Goal: Task Accomplishment & Management: Use online tool/utility

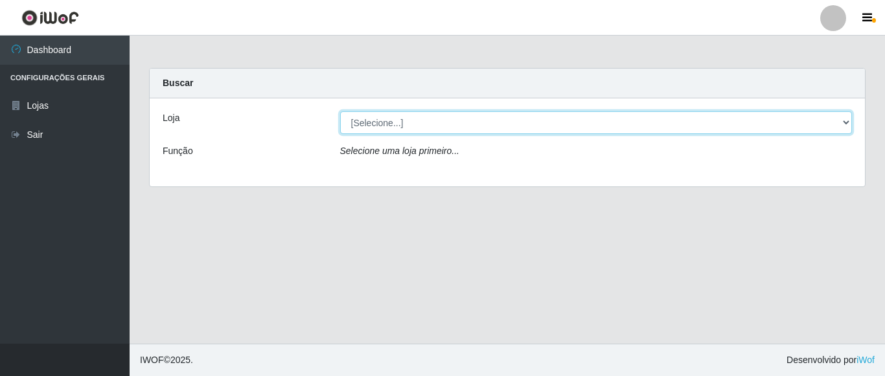
click at [842, 124] on select "[Selecione...] Rede Compras Supermercados - LOJA 5" at bounding box center [596, 122] width 512 height 23
select select "397"
click at [340, 111] on select "[Selecione...] Rede Compras Supermercados - LOJA 5" at bounding box center [596, 122] width 512 height 23
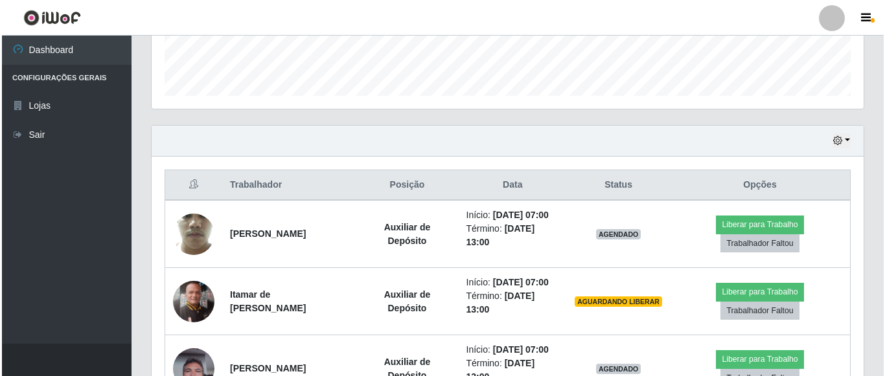
scroll to position [389, 0]
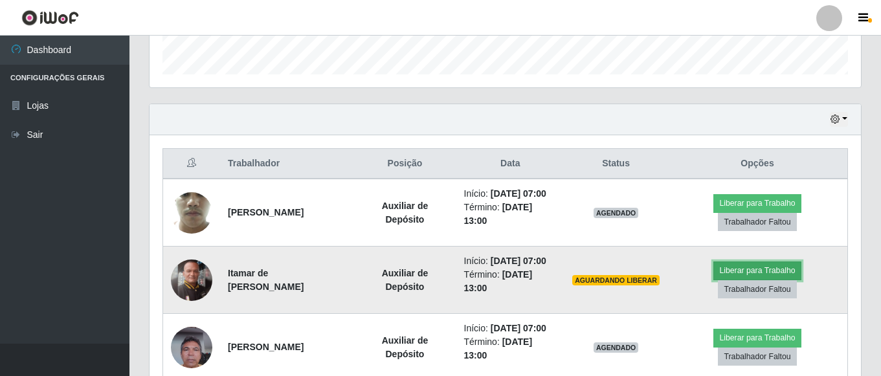
click at [741, 274] on button "Liberar para Trabalho" at bounding box center [757, 271] width 87 height 18
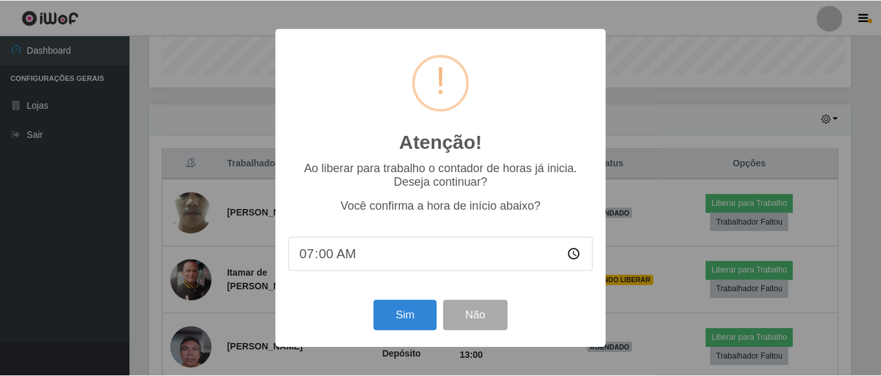
scroll to position [269, 705]
click at [416, 314] on button "Sim" at bounding box center [406, 315] width 63 height 30
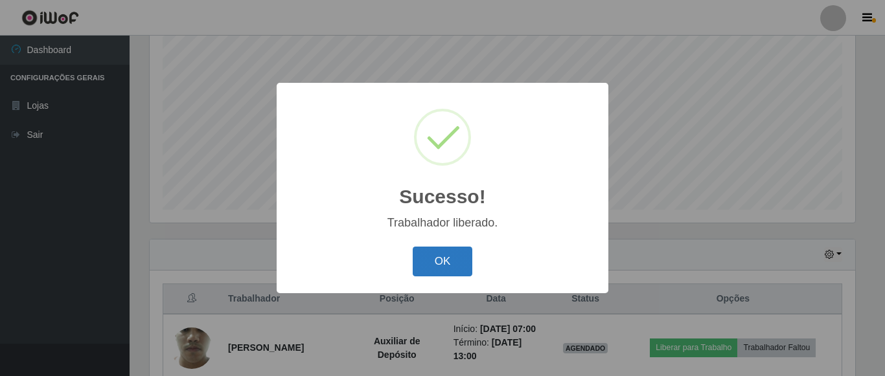
click at [448, 269] on button "OK" at bounding box center [443, 262] width 60 height 30
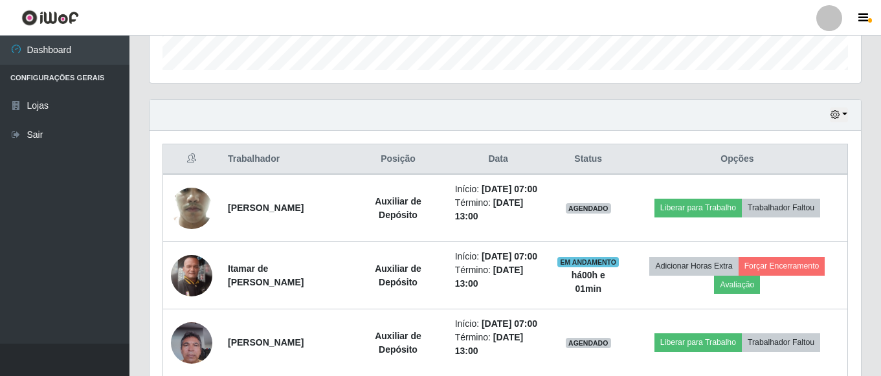
scroll to position [447, 0]
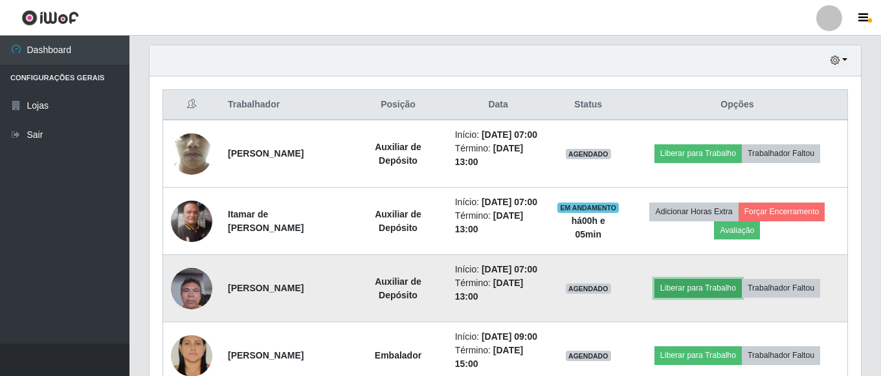
click at [705, 297] on button "Liberar para Trabalho" at bounding box center [698, 288] width 87 height 18
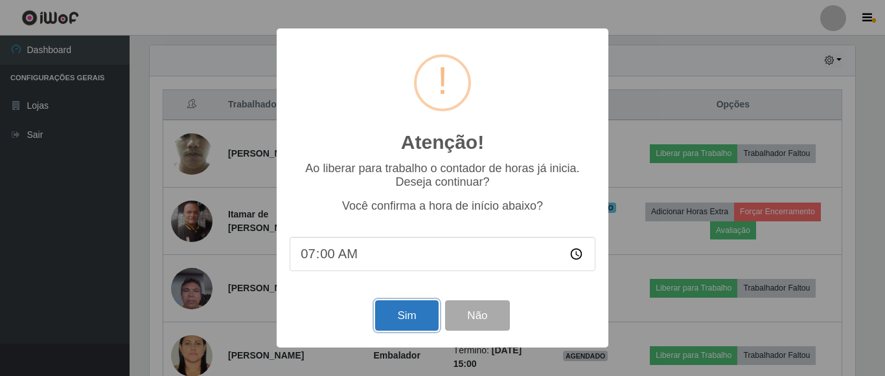
click at [412, 317] on button "Sim" at bounding box center [406, 315] width 63 height 30
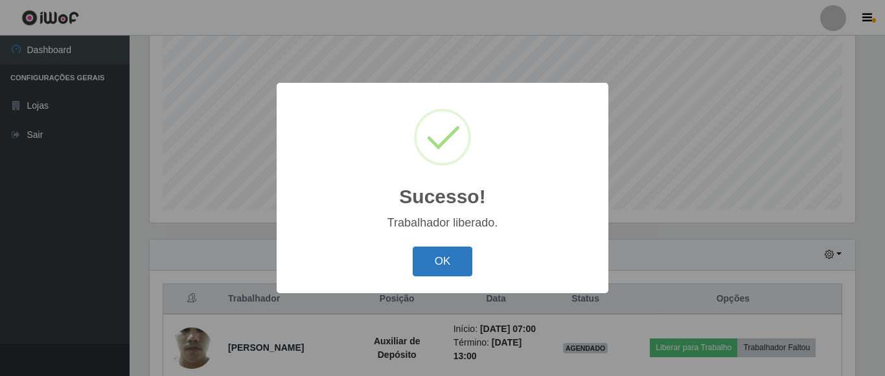
click at [432, 260] on button "OK" at bounding box center [443, 262] width 60 height 30
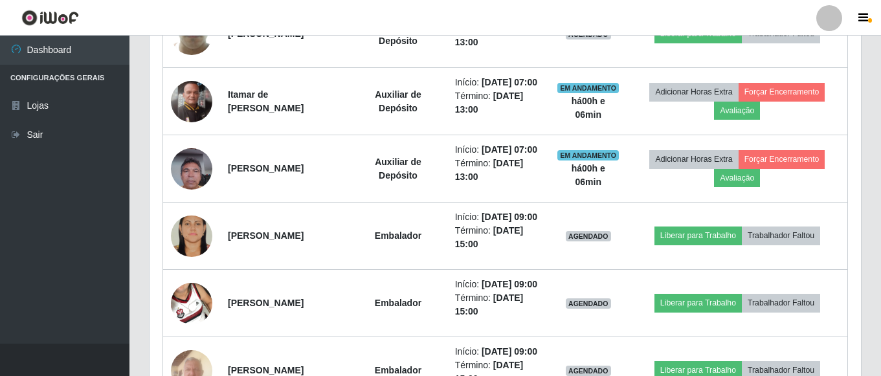
scroll to position [545, 0]
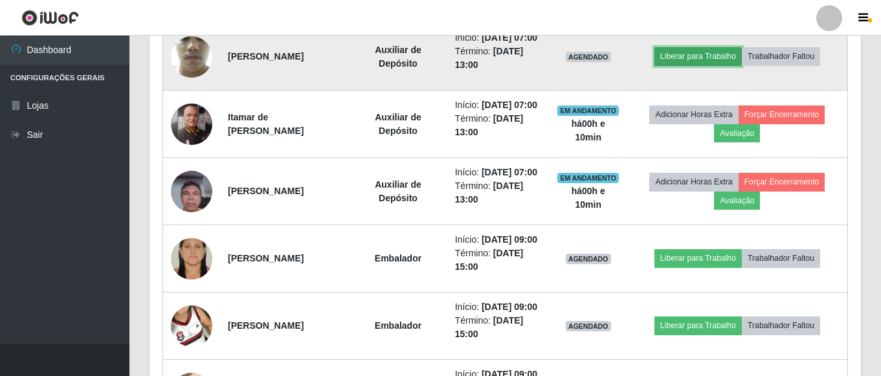
click at [693, 62] on button "Liberar para Trabalho" at bounding box center [698, 56] width 87 height 18
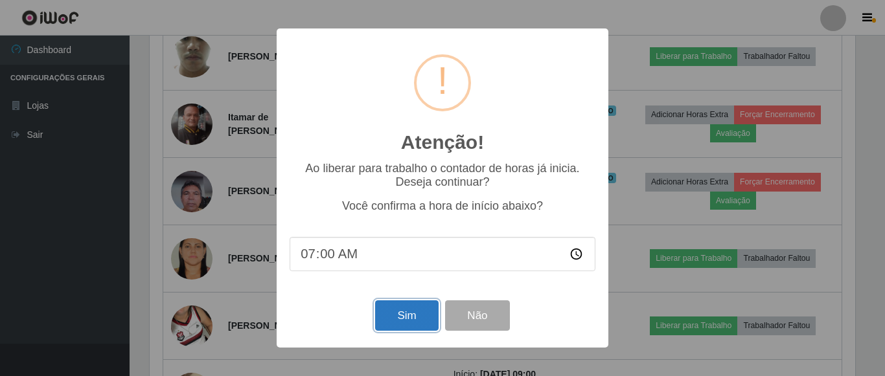
click at [406, 315] on button "Sim" at bounding box center [406, 315] width 63 height 30
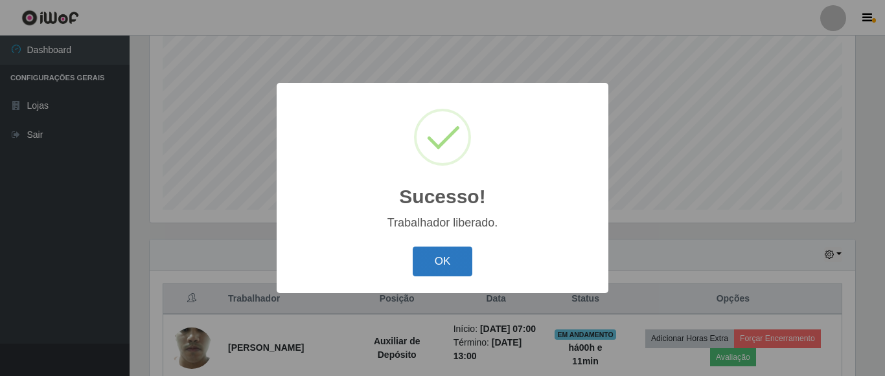
click at [449, 249] on button "OK" at bounding box center [443, 262] width 60 height 30
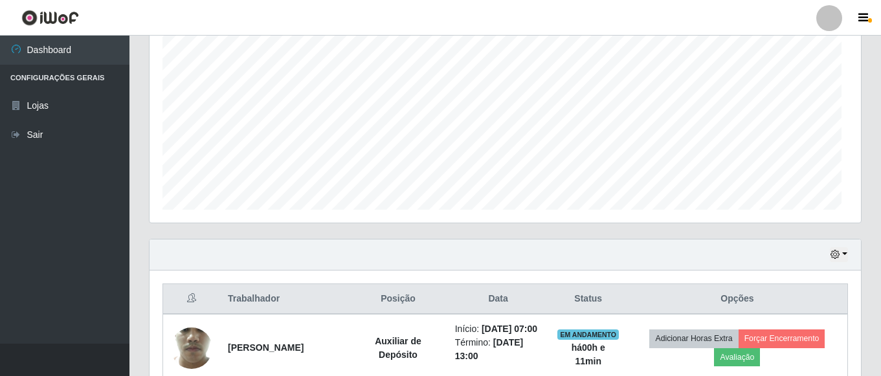
scroll to position [269, 712]
